Goal: Information Seeking & Learning: Learn about a topic

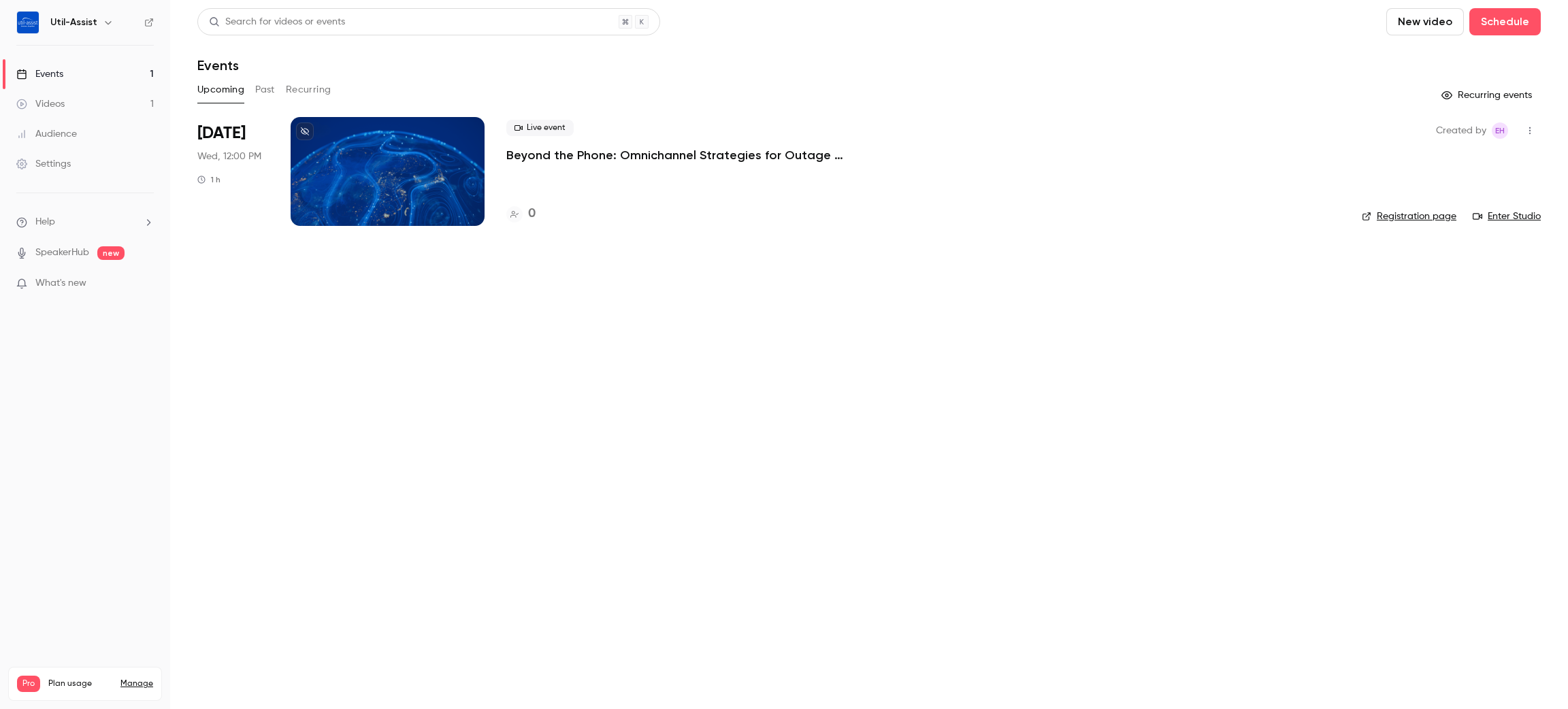
click at [1053, 353] on main "Search for videos or events New video Schedule Events Upcoming Past Recurring R…" at bounding box center [869, 354] width 1397 height 709
click at [644, 153] on p "Beyond the Phone: Omnichannel Strategies for Outage Communications" at bounding box center [710, 155] width 409 height 16
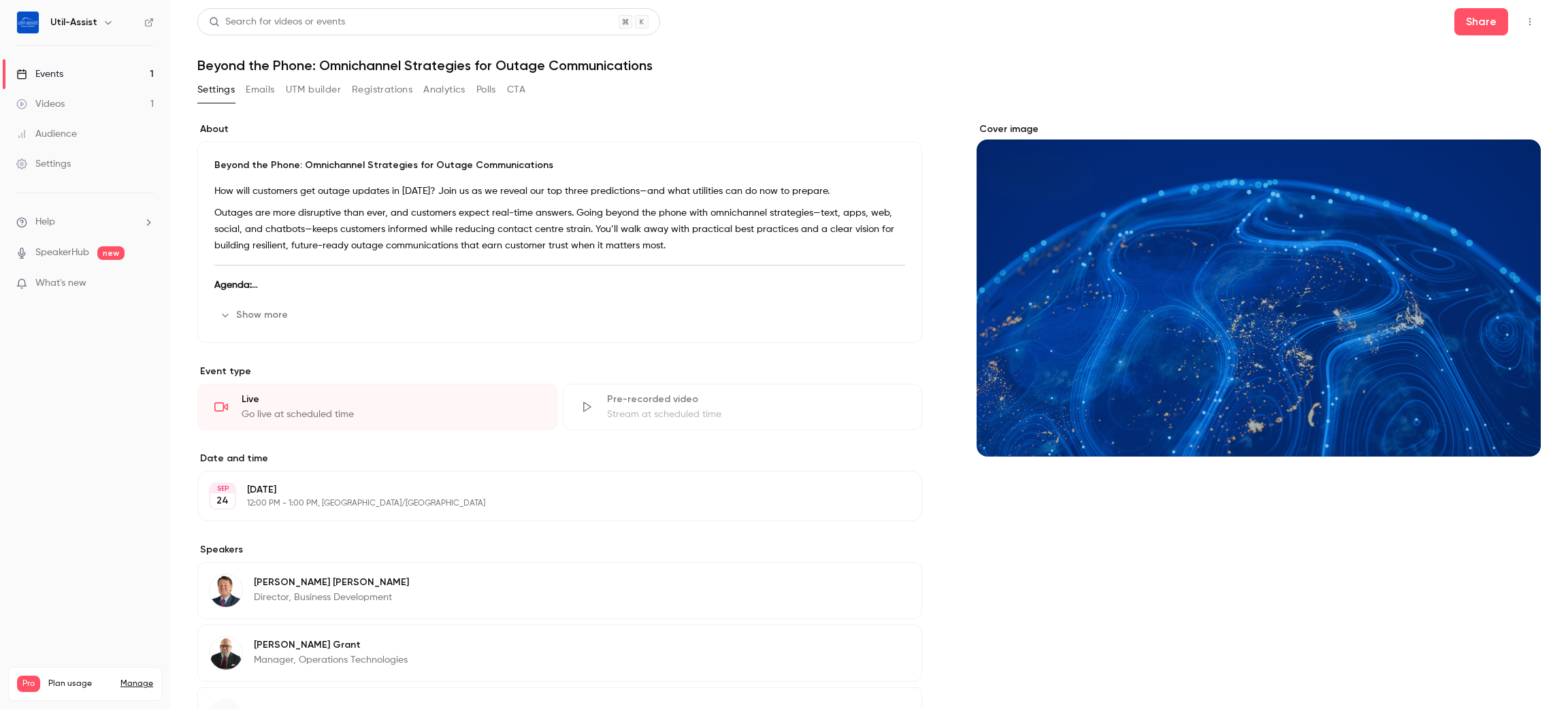
click at [979, 43] on header "Search for videos or events Share Beyond the Phone: Omnichannel Strategies for …" at bounding box center [869, 41] width 1343 height 65
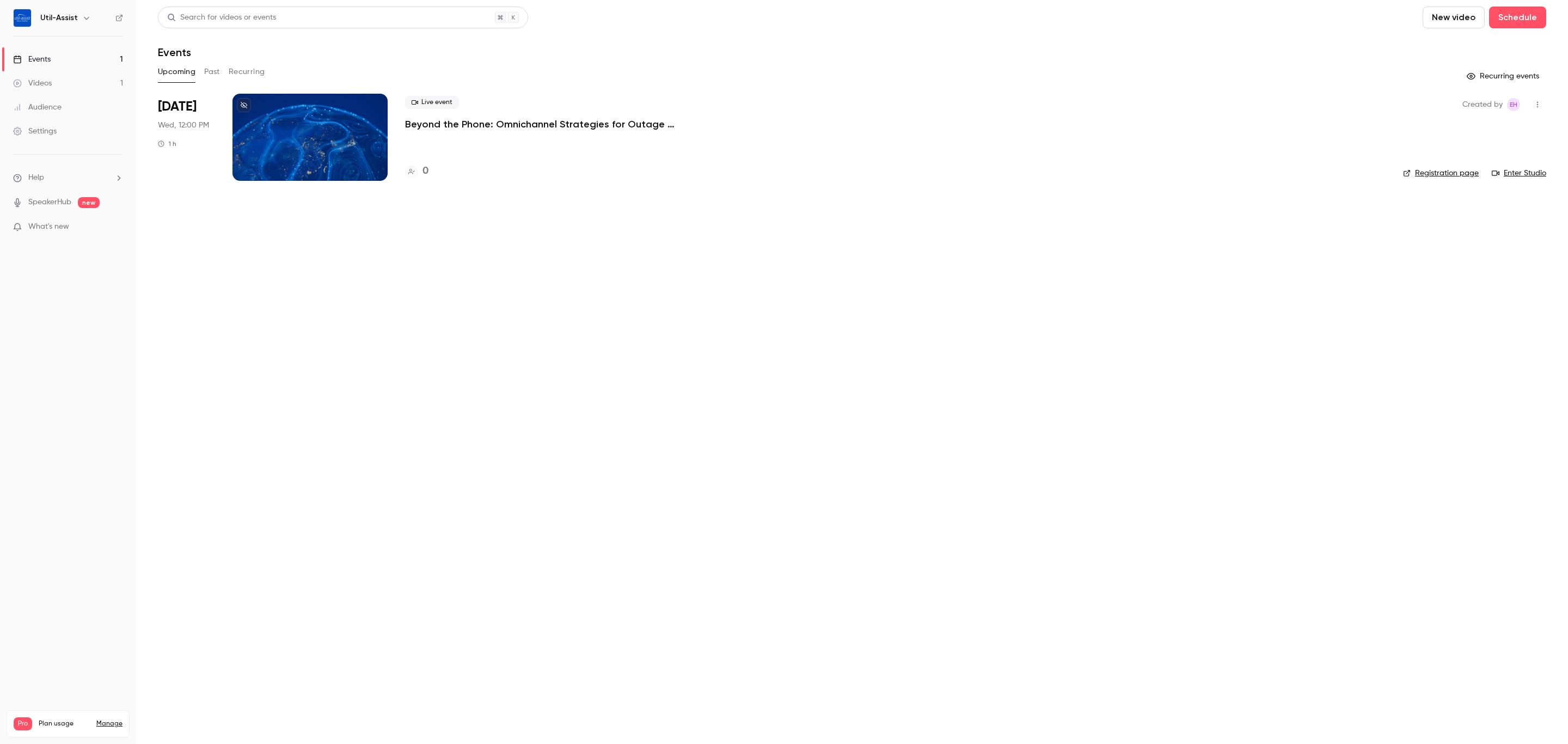
click at [1459, 180] on div "Created by EH Registration page Enter Studio" at bounding box center [1475, 137] width 143 height 87
click at [1459, 178] on link "Registration page" at bounding box center [1441, 173] width 76 height 11
